Goal: Information Seeking & Learning: Learn about a topic

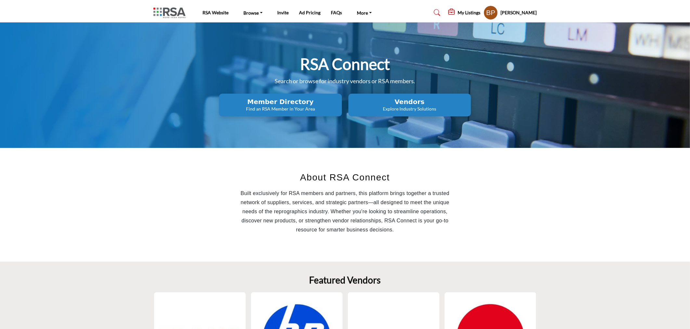
click at [404, 107] on p "Explore Industry Solutions" at bounding box center [409, 109] width 119 height 6
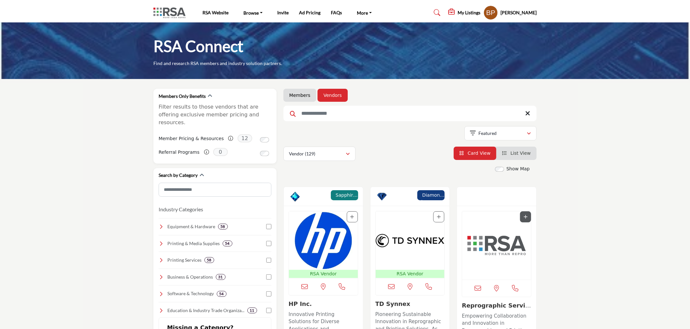
click at [318, 237] on img "Open Listing in new tab" at bounding box center [323, 240] width 69 height 58
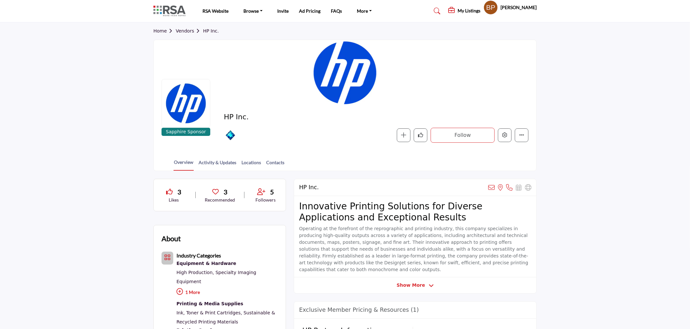
click at [0, 0] on div at bounding box center [0, 0] width 0 height 0
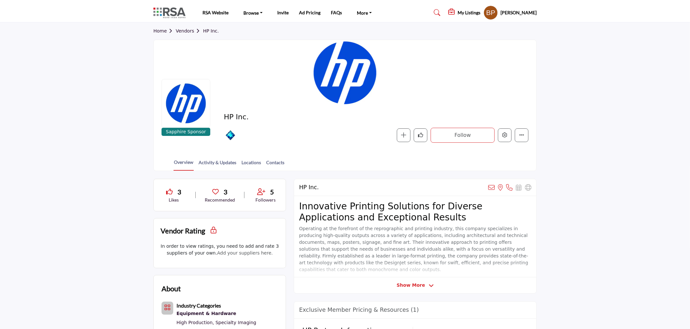
click at [160, 31] on link "Home" at bounding box center [164, 30] width 22 height 5
click at [187, 35] on div "Home Vendors HP Inc." at bounding box center [344, 30] width 383 height 17
click at [188, 30] on link "Vendors" at bounding box center [189, 30] width 27 height 5
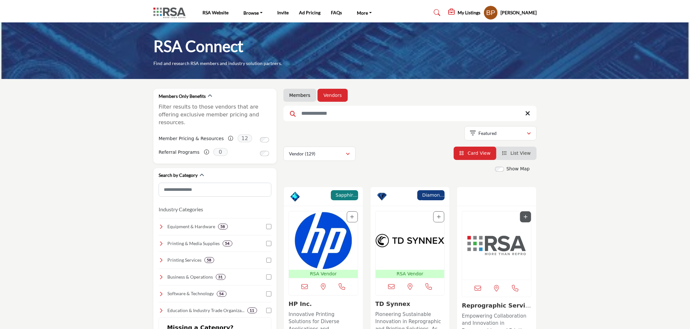
click at [486, 238] on img "Open Listing in new tab" at bounding box center [496, 245] width 69 height 68
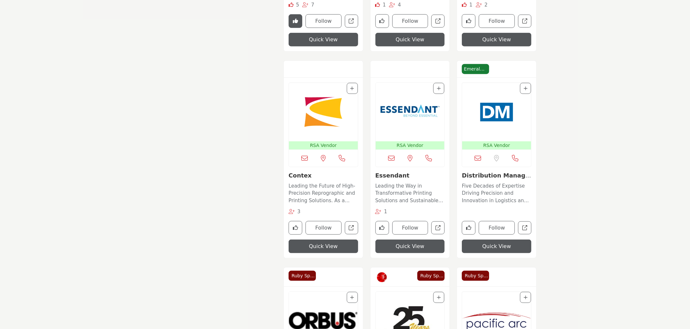
scroll to position [613, 0]
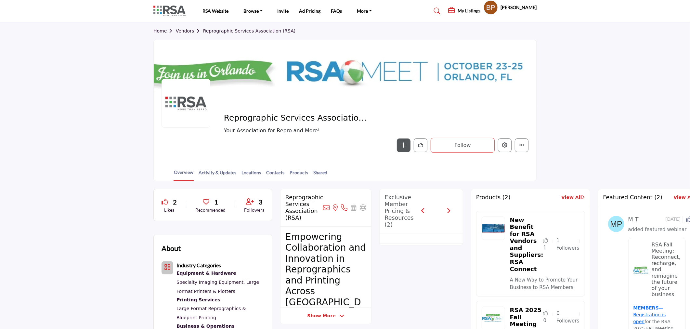
click at [0, 0] on div at bounding box center [0, 0] width 0 height 0
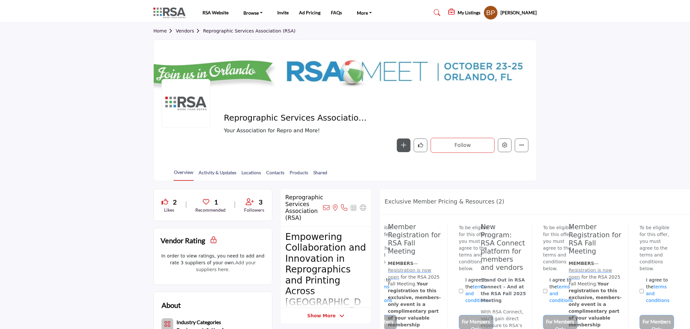
click at [191, 33] on link "Vendors" at bounding box center [189, 30] width 27 height 5
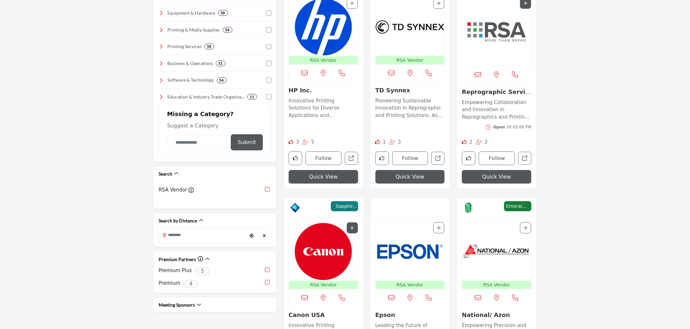
scroll to position [325, 0]
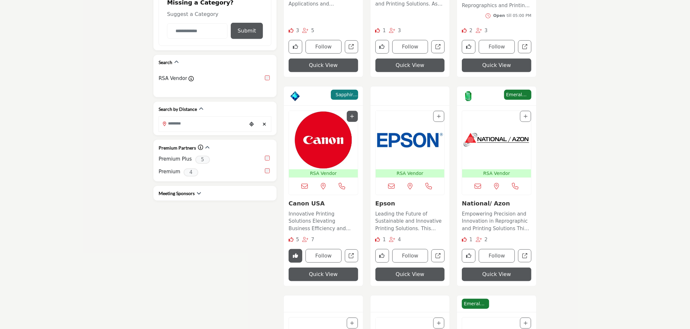
click at [323, 153] on img "Open Listing in new tab" at bounding box center [323, 140] width 69 height 58
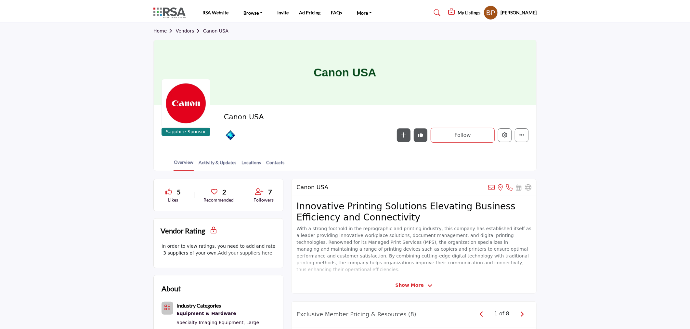
click at [159, 28] on link "Home" at bounding box center [164, 30] width 22 height 5
